Goal: Task Accomplishment & Management: Manage account settings

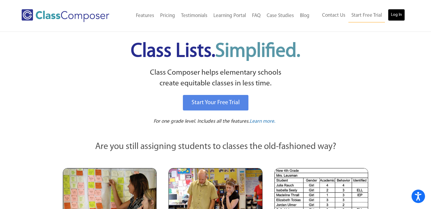
click at [392, 13] on link "Log In" at bounding box center [396, 15] width 17 height 12
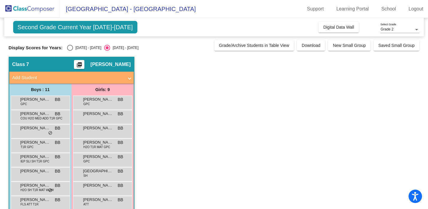
click at [70, 45] on div "Select an option" at bounding box center [70, 48] width 6 height 6
click at [70, 51] on input "2024 - 2025" at bounding box center [70, 51] width 0 height 0
radio input "true"
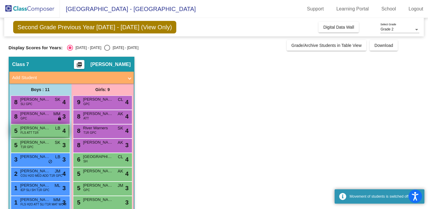
scroll to position [54, 0]
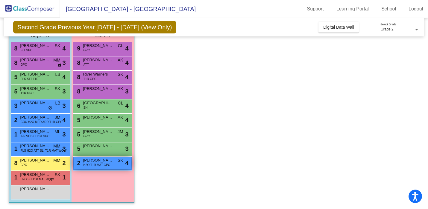
click at [90, 163] on span "H2O T1R MAT GPC" at bounding box center [96, 165] width 27 height 4
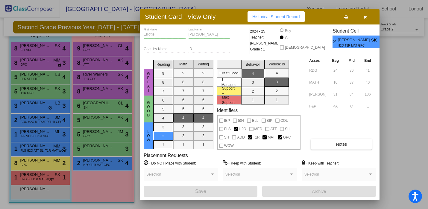
click at [367, 17] on button "button" at bounding box center [364, 16] width 19 height 11
